Goal: Communication & Community: Ask a question

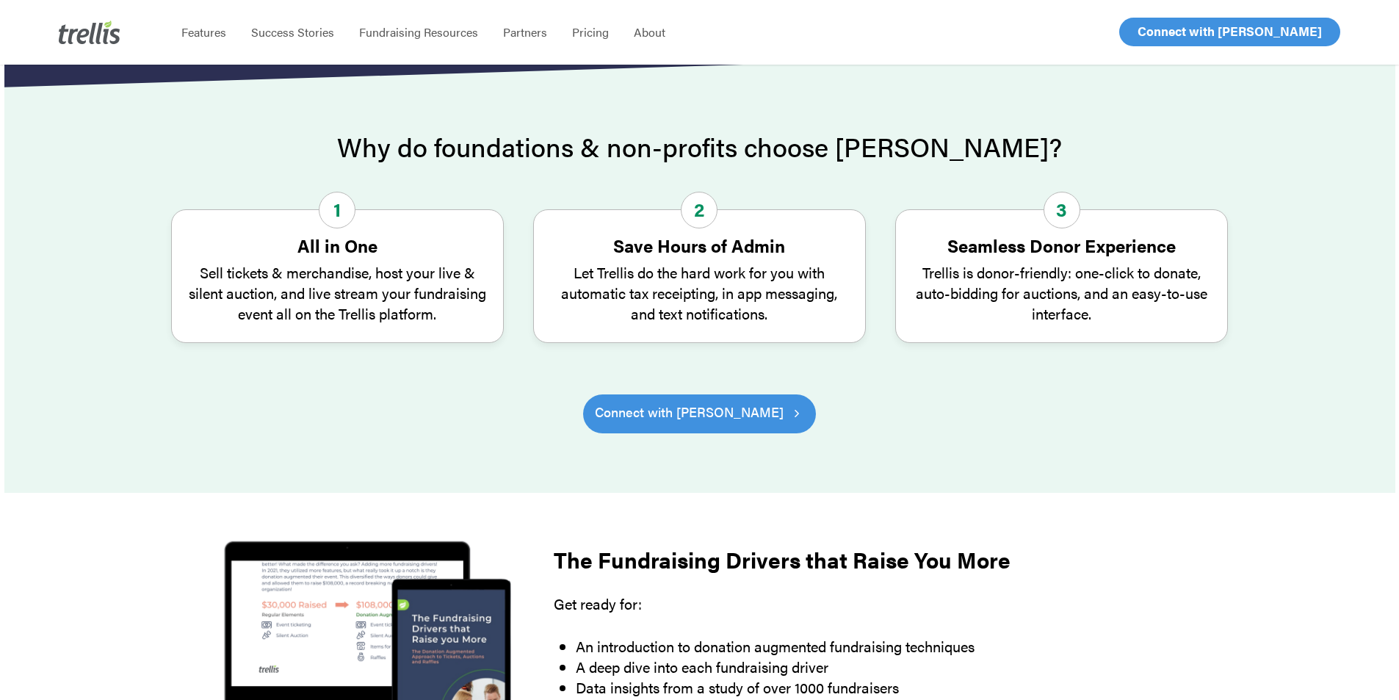
scroll to position [367, 0]
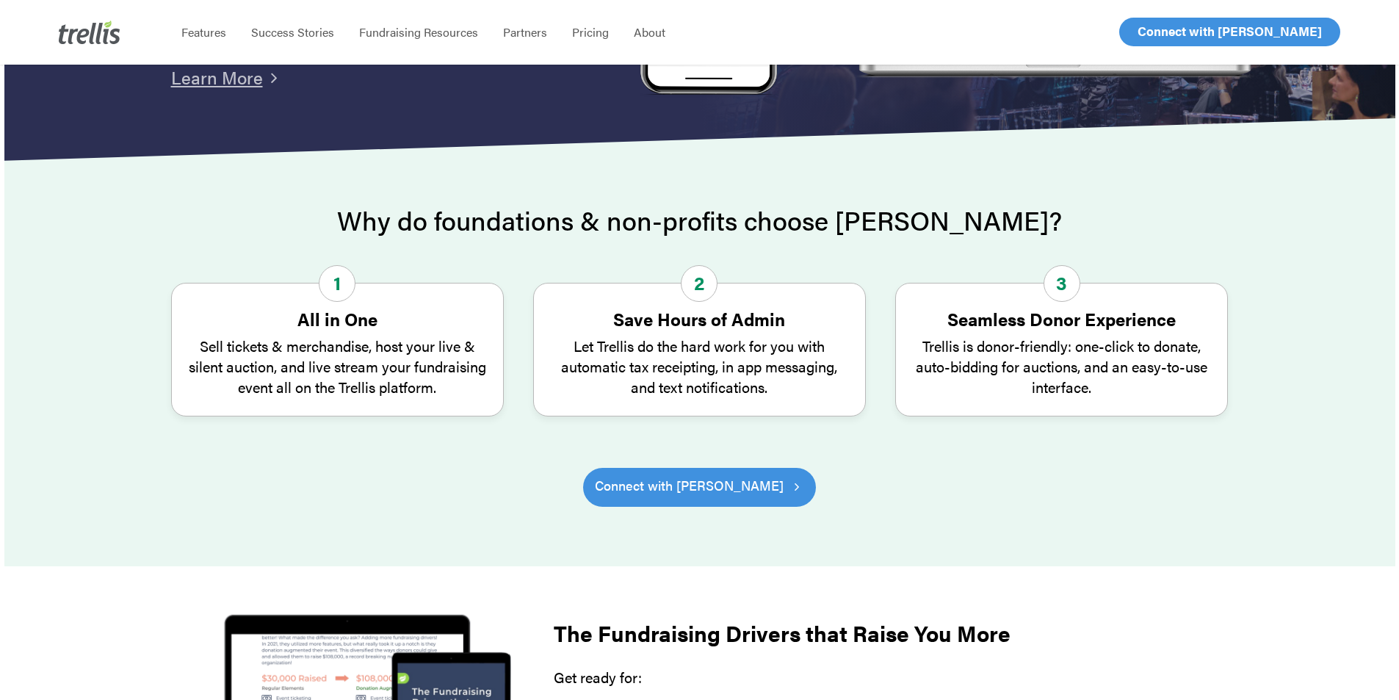
click at [1160, 37] on span "Log In" at bounding box center [1154, 32] width 35 height 18
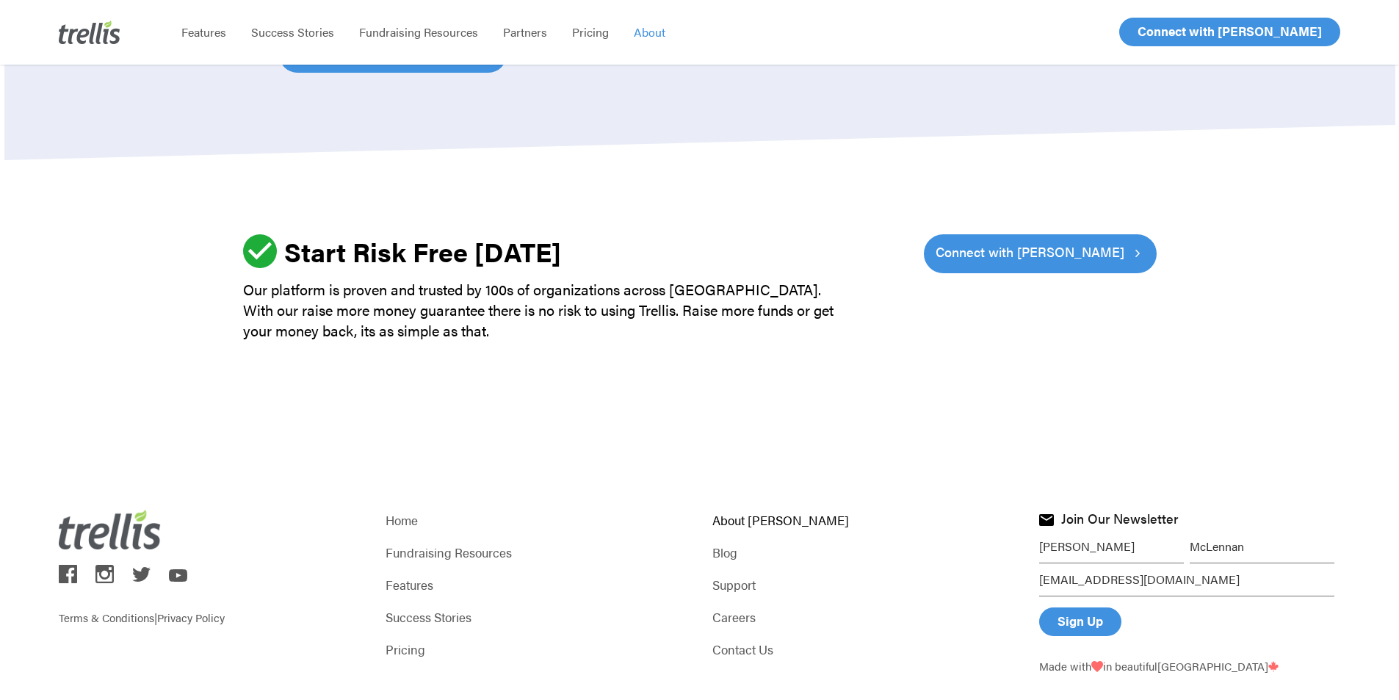
scroll to position [2101, 0]
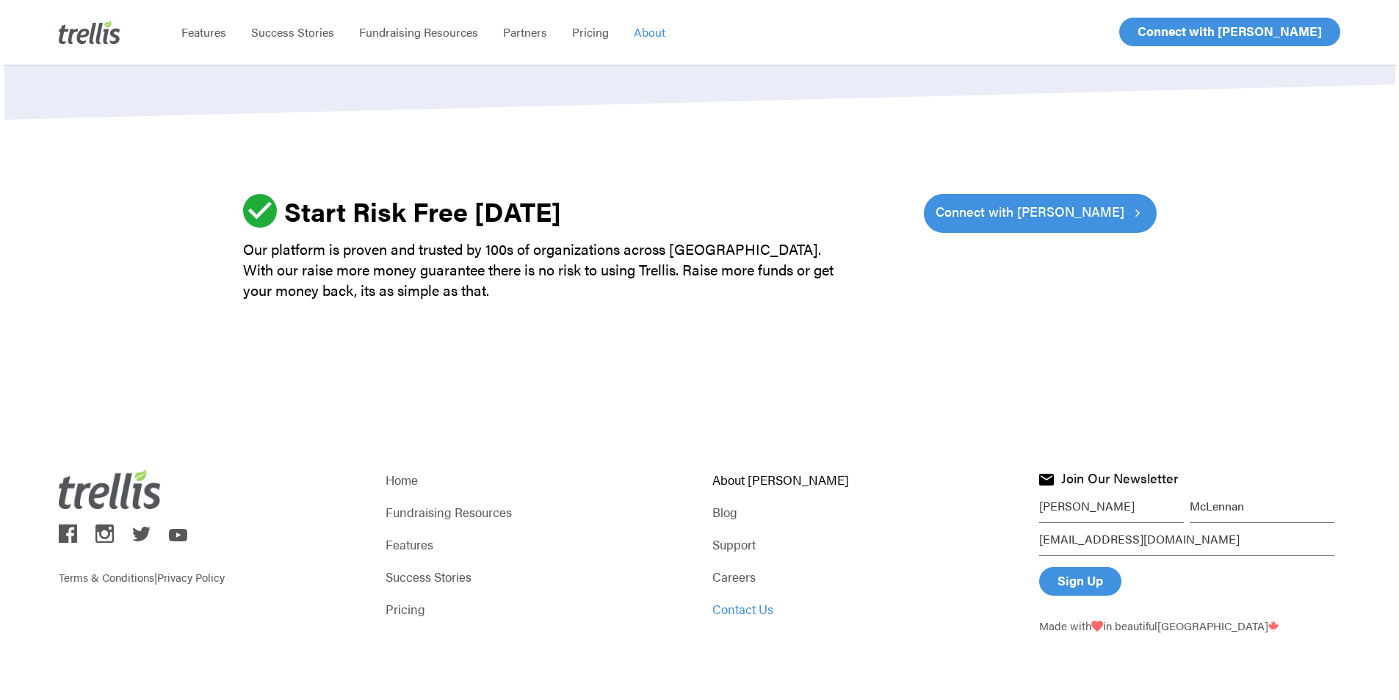
click at [735, 613] on link "Contact Us" at bounding box center [862, 609] width 301 height 21
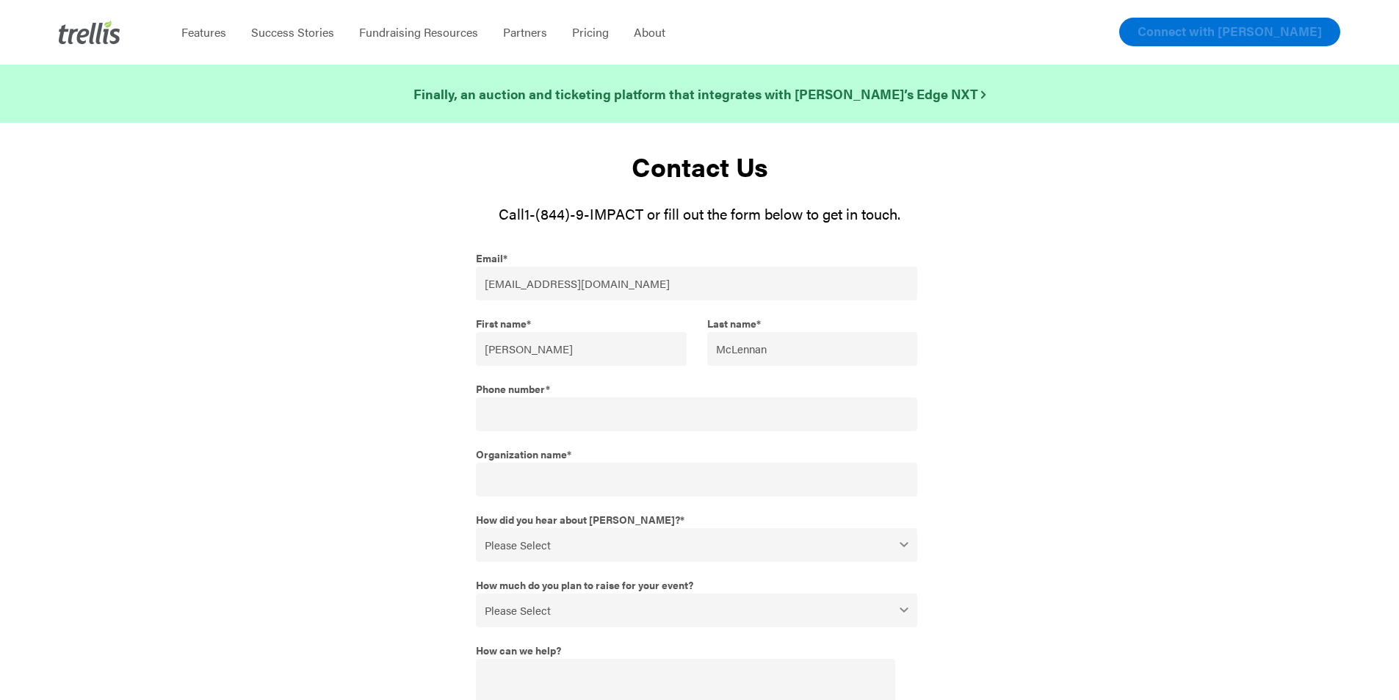
click at [1246, 41] on link "Connect with [PERSON_NAME]" at bounding box center [1229, 32] width 221 height 29
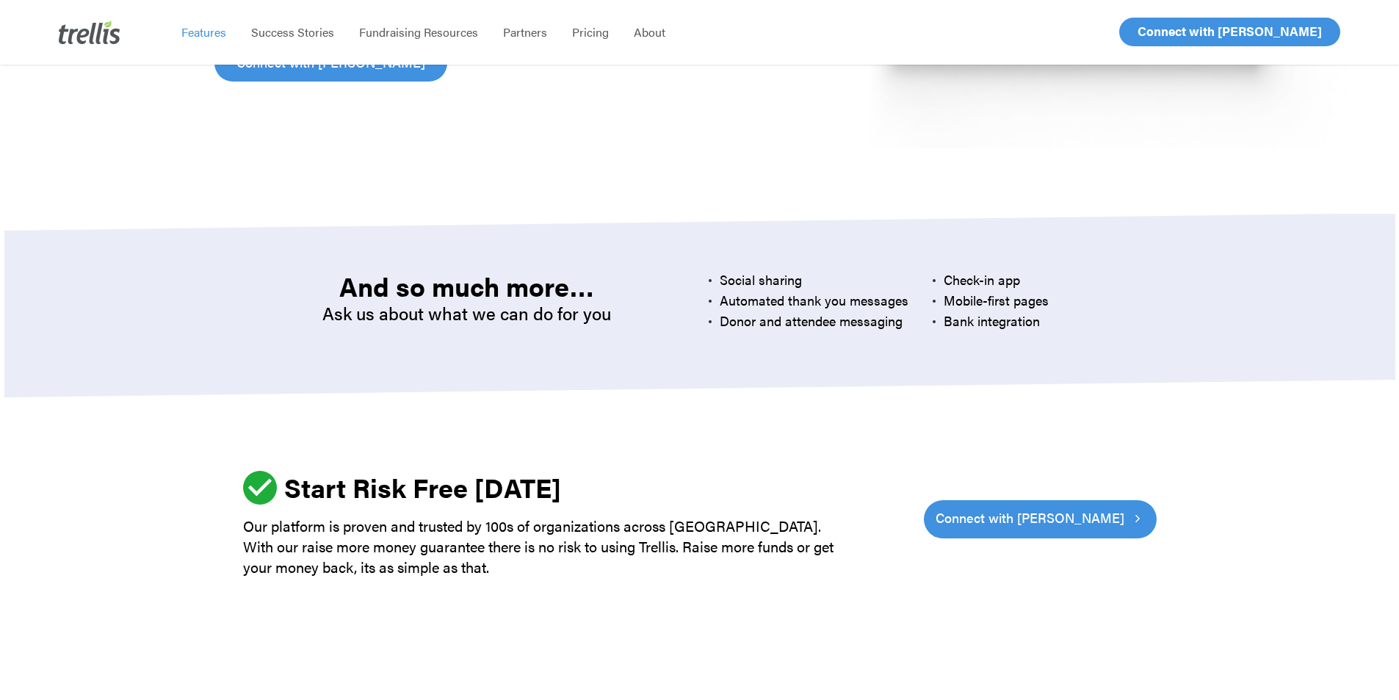
scroll to position [4445, 0]
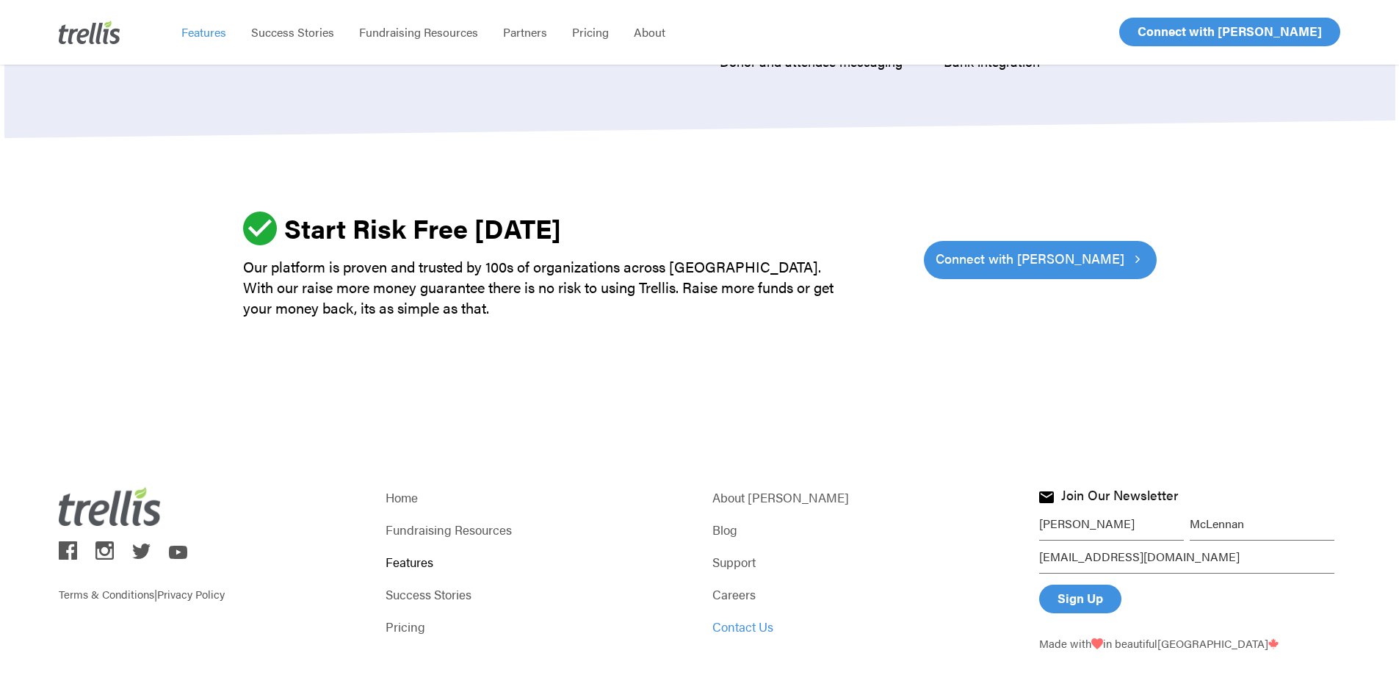
click at [746, 616] on link "Contact Us" at bounding box center [862, 626] width 301 height 21
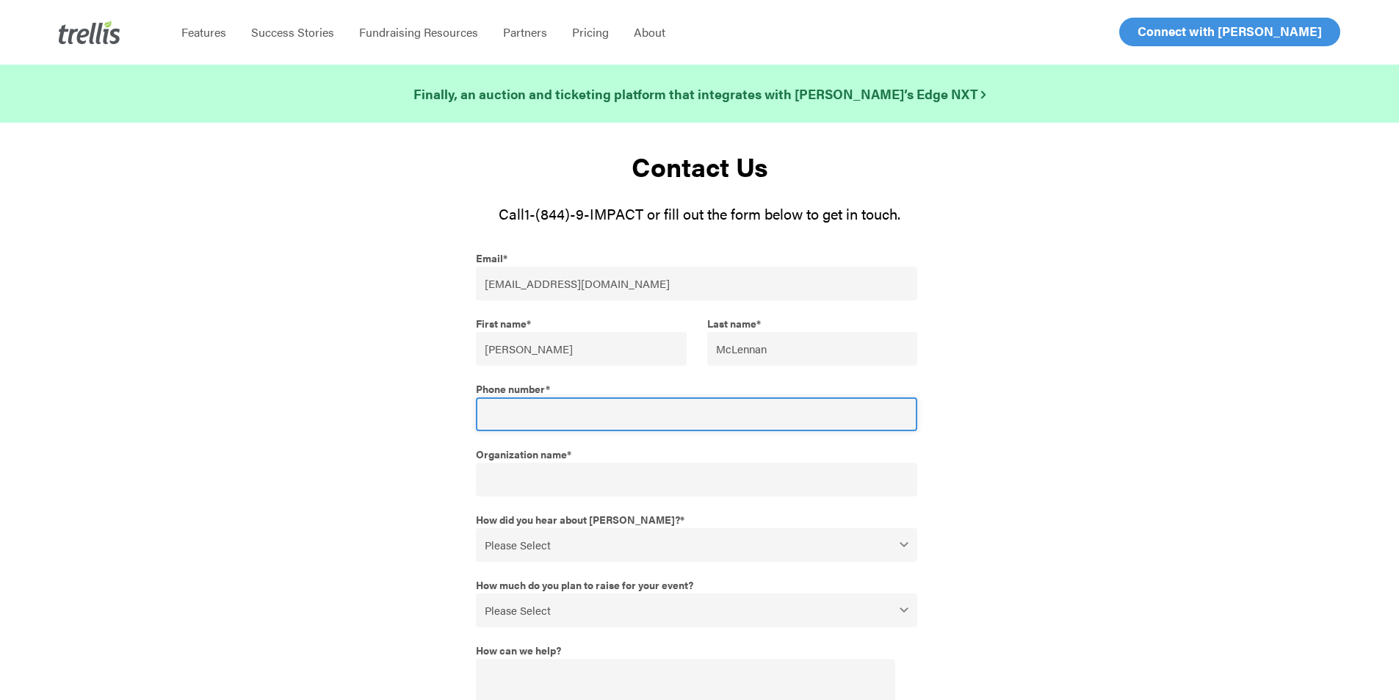
click at [538, 413] on input "Phone number *" at bounding box center [697, 414] width 442 height 34
type input "16139629531"
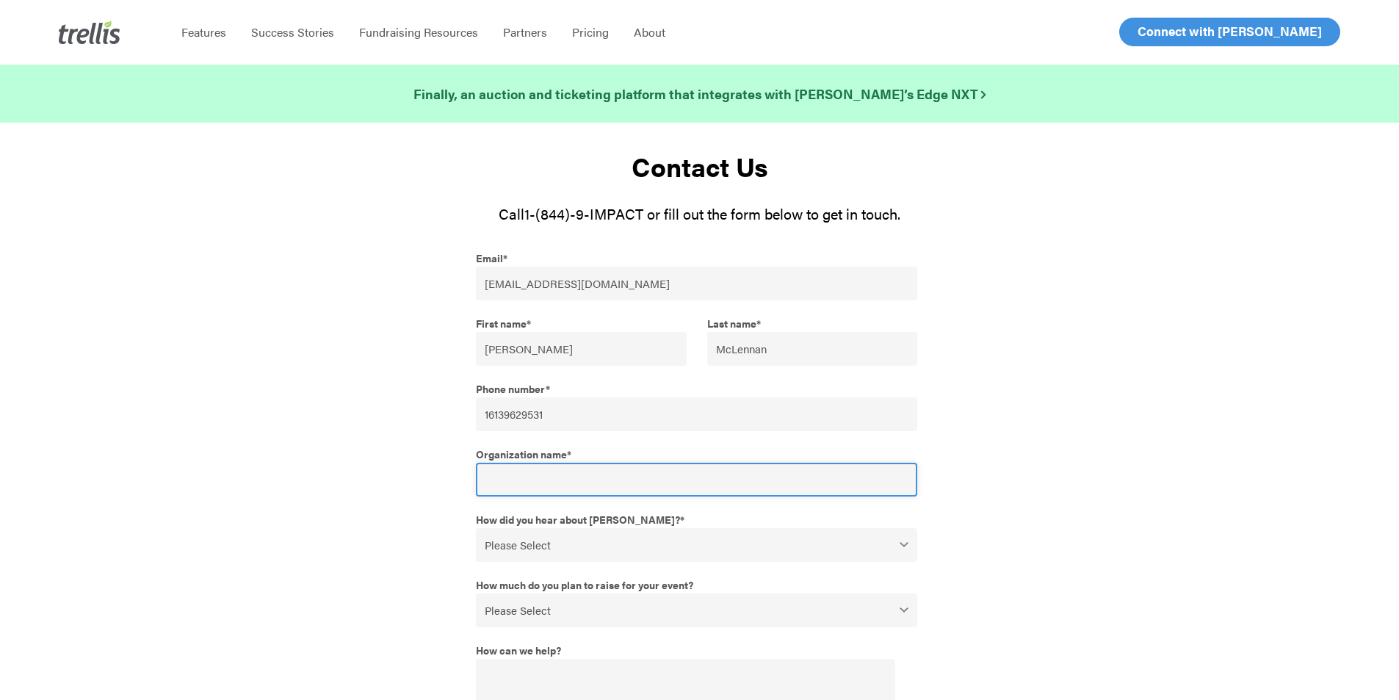
type input "United Way Hastings-Prince"
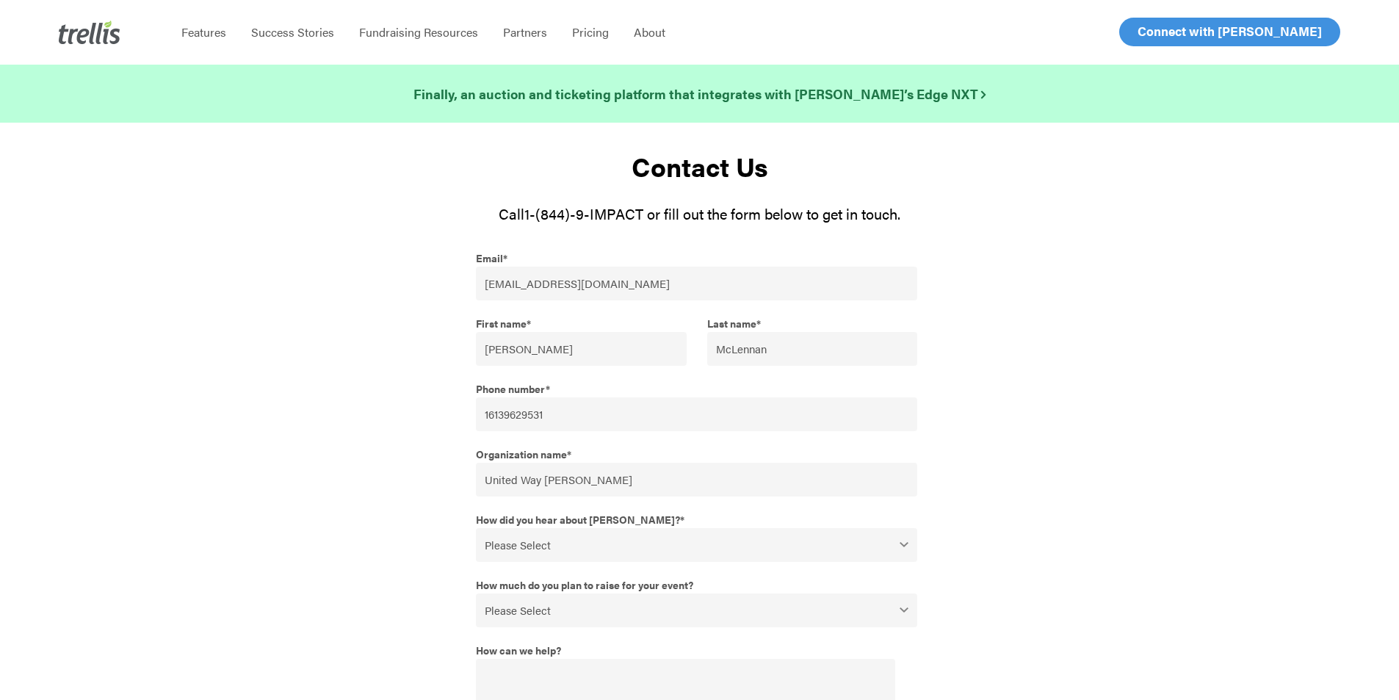
click at [582, 548] on select "Please Select Webinar or Conference Social Media Google Search Google Ad Referr…" at bounding box center [697, 545] width 442 height 34
select select "I've used Trellis in the past"
click at [476, 528] on select "Please Select Webinar or Conference Social Media Google Search Google Ad Referr…" at bounding box center [697, 545] width 442 height 34
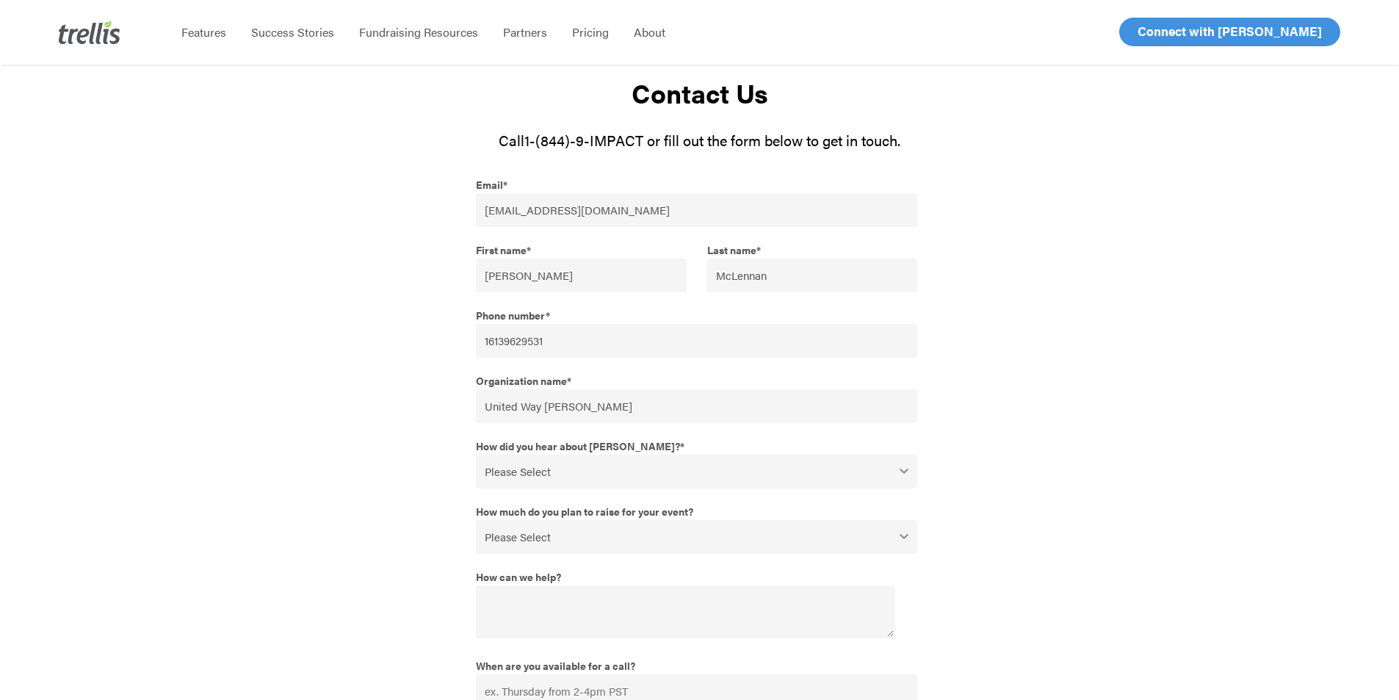
scroll to position [147, 0]
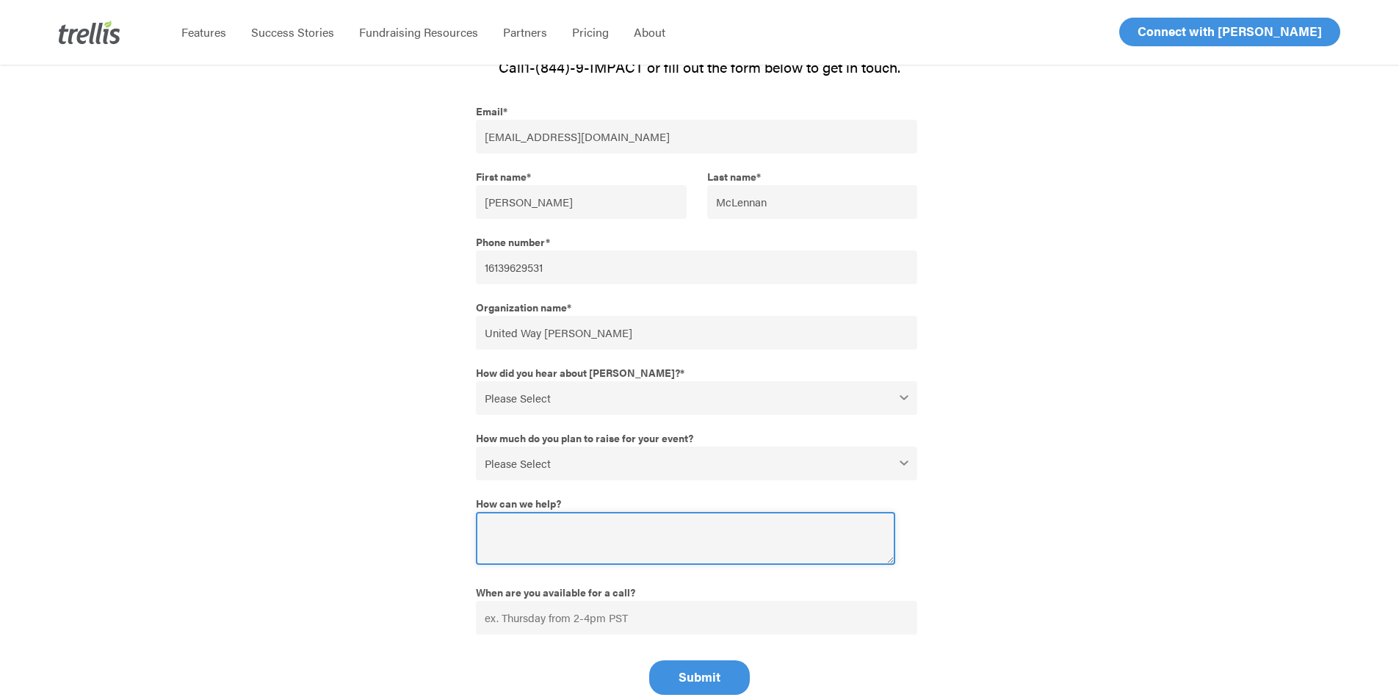
click at [617, 522] on textarea "How can we help?" at bounding box center [685, 538] width 419 height 53
type textarea "We have received an invoice for upcoming payment. As we are not running an auct…"
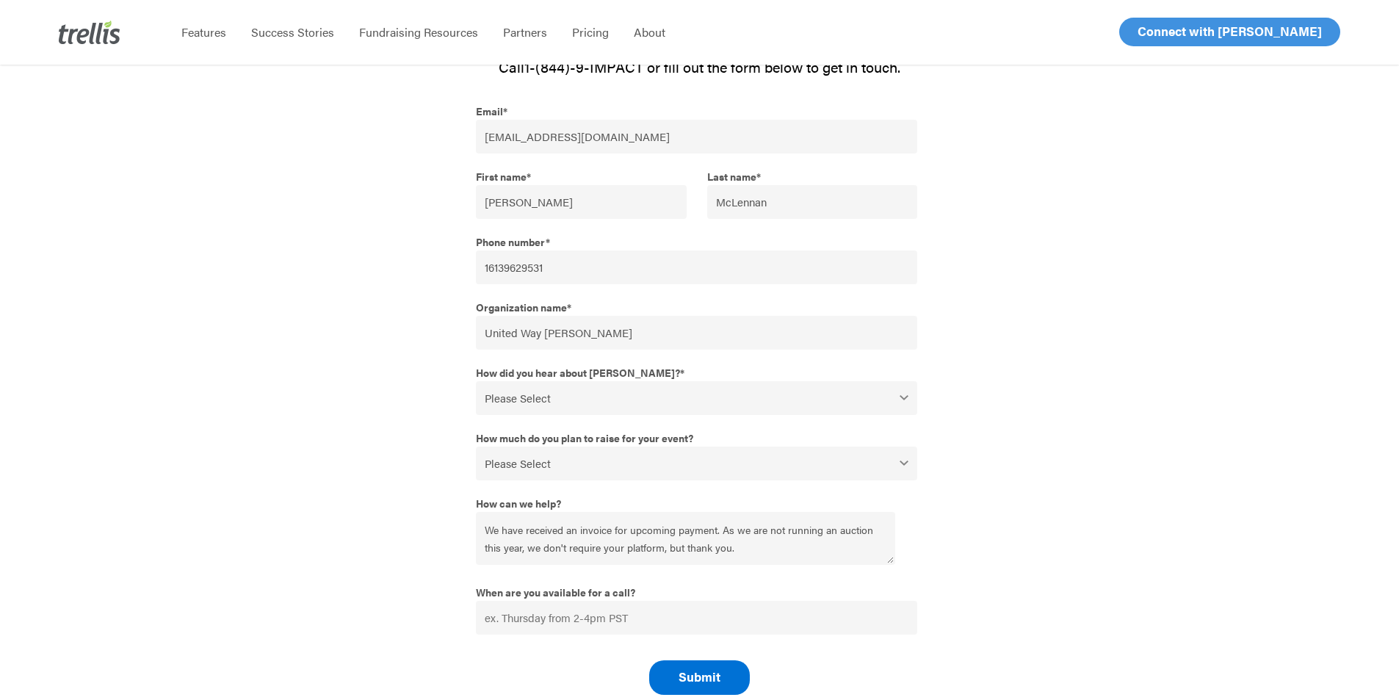
click at [720, 679] on input "Submit" at bounding box center [699, 677] width 101 height 35
